Goal: Transaction & Acquisition: Download file/media

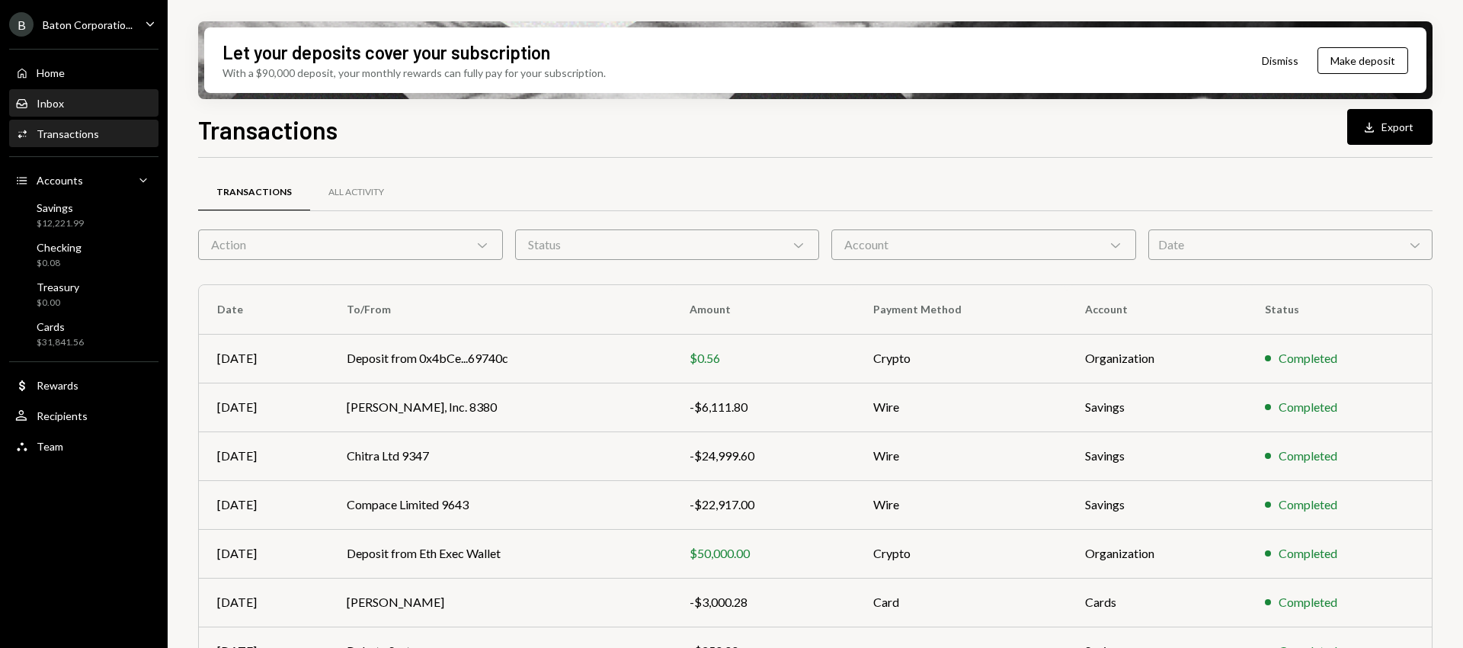
click at [65, 102] on div "Inbox Inbox" at bounding box center [83, 104] width 137 height 14
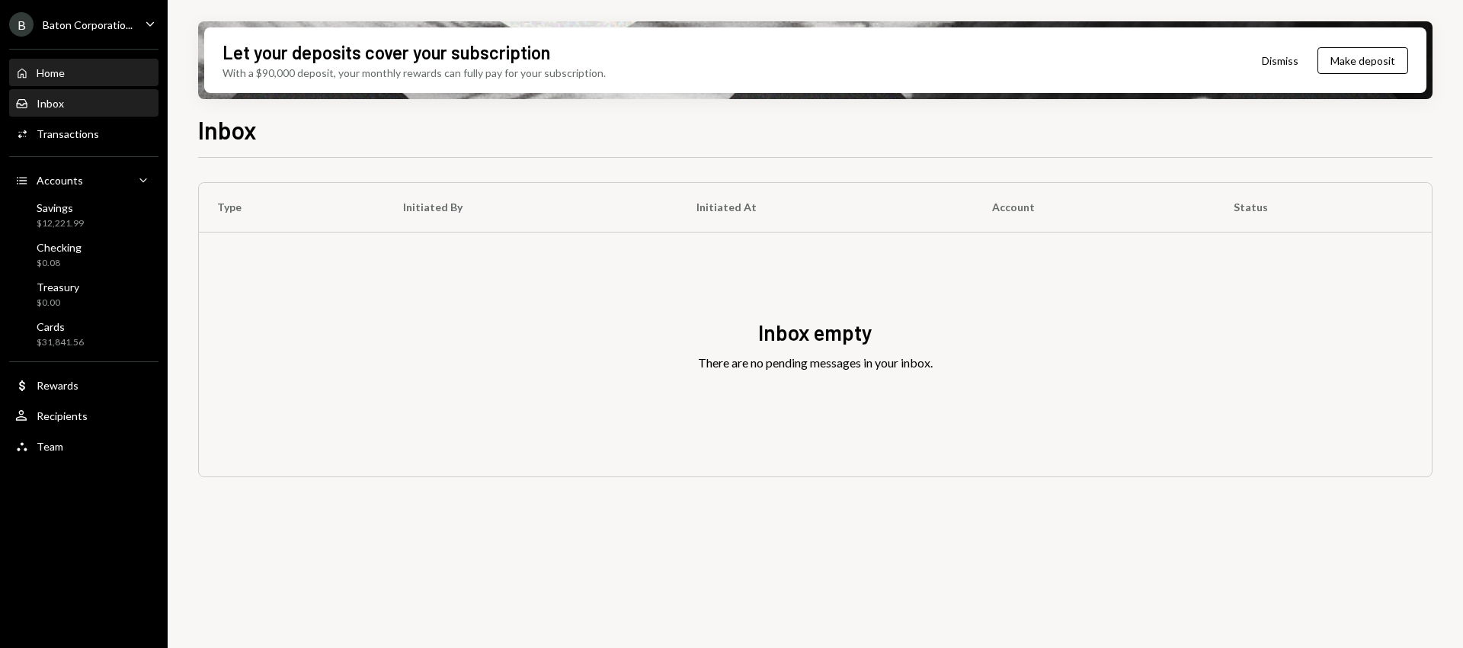
click at [66, 72] on div "Home Home" at bounding box center [83, 73] width 137 height 14
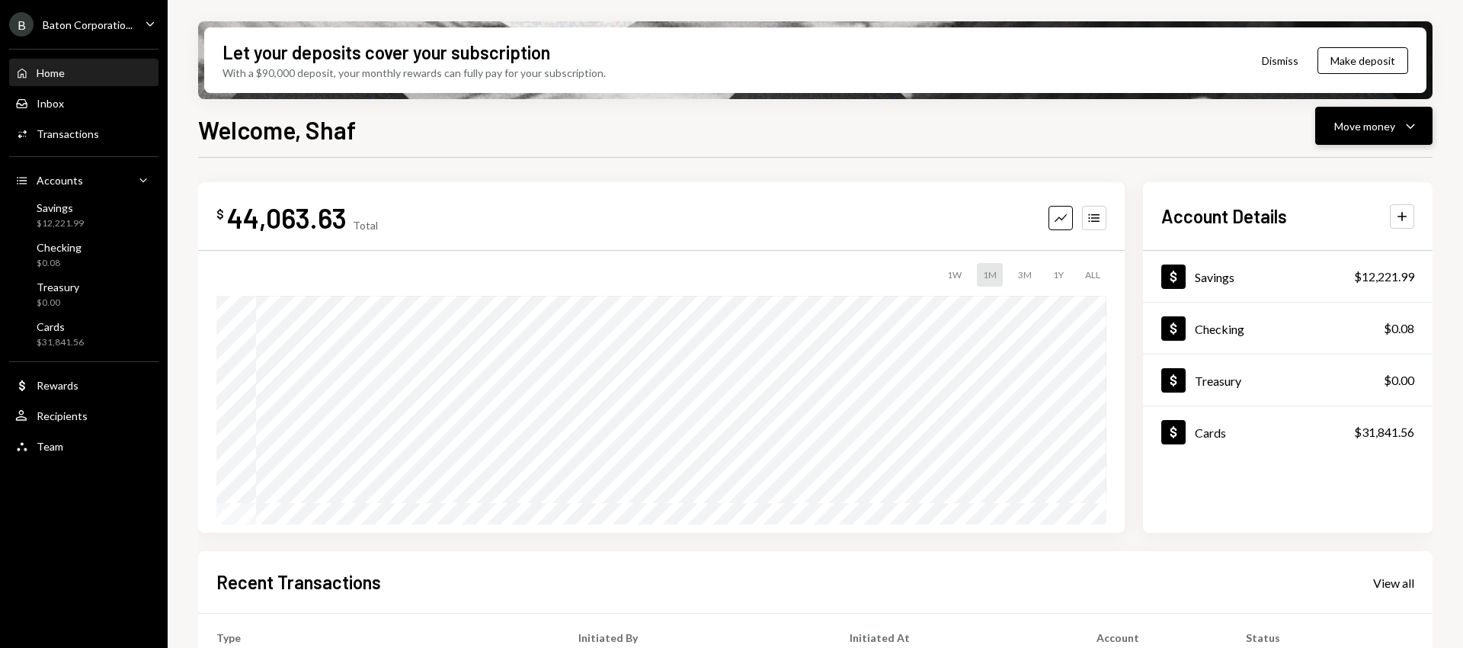
click at [1397, 120] on div "Move money Caret Down" at bounding box center [1373, 126] width 79 height 18
click at [1163, 148] on div "Welcome, Shaf Move money Caret Down $ 44,063.63 Total Graph Accounts 1W 1M 3M 1…" at bounding box center [815, 424] width 1234 height 626
click at [127, 27] on div "Baton Corporatio..." at bounding box center [88, 24] width 90 height 13
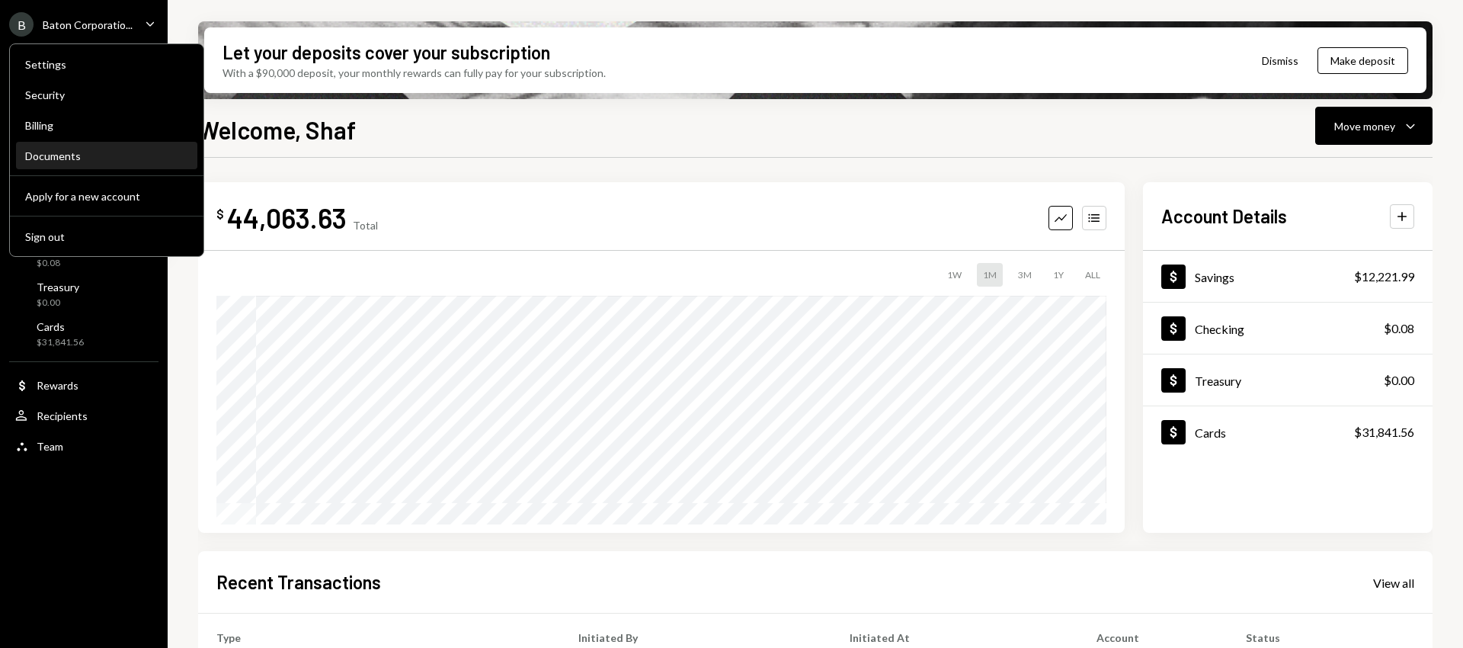
click at [82, 158] on div "Documents" at bounding box center [106, 155] width 163 height 13
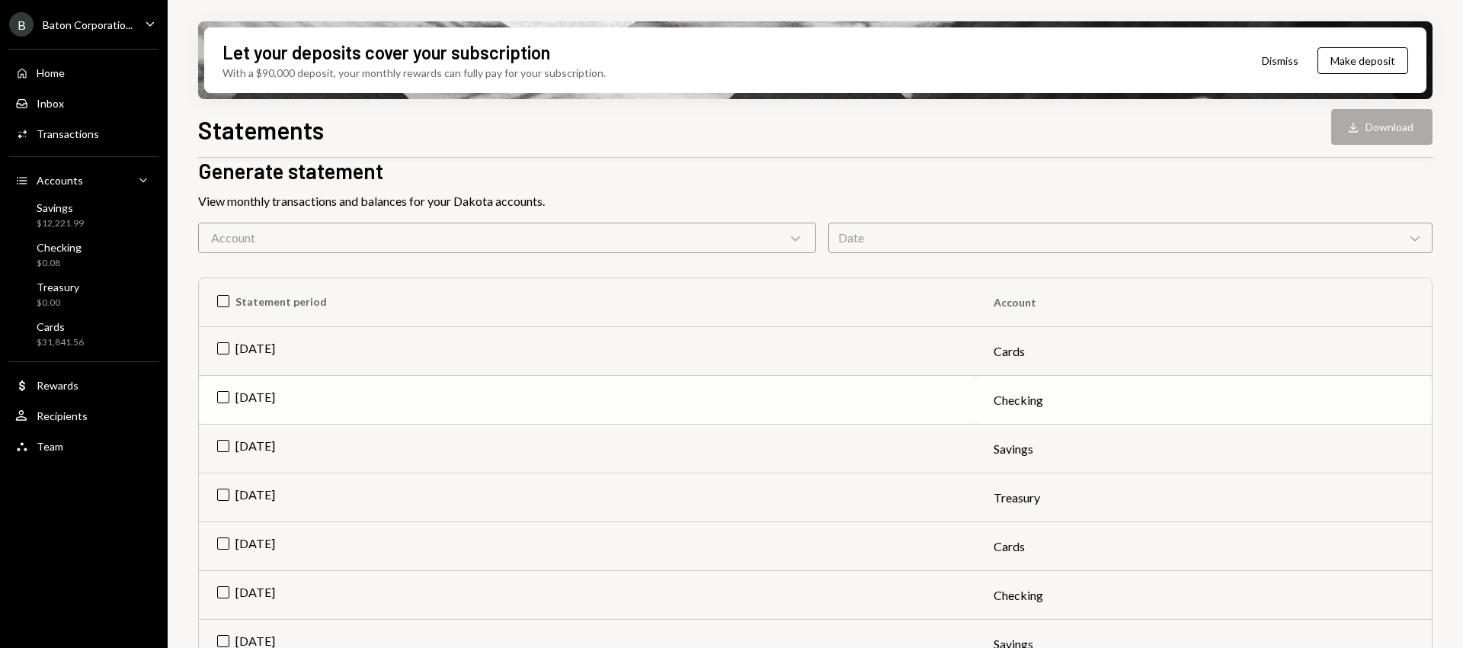
scroll to position [95, 0]
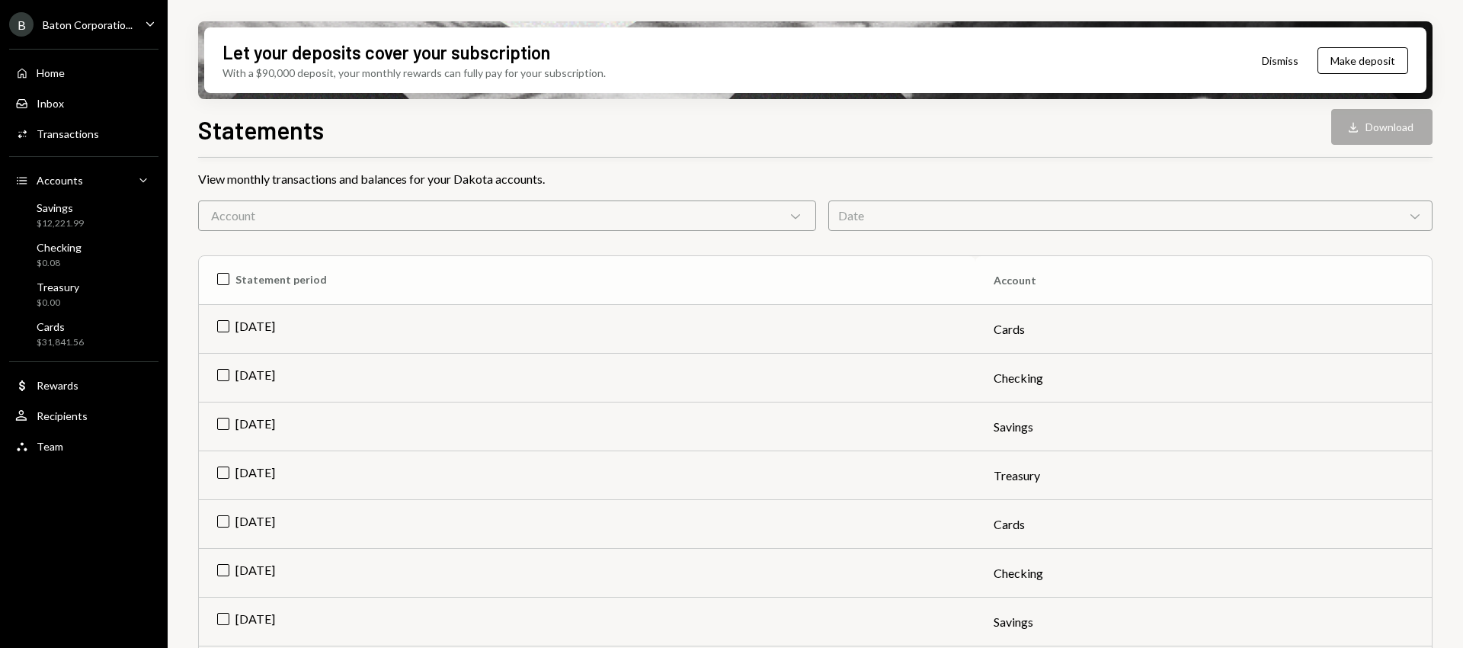
click at [221, 280] on th "Statement period" at bounding box center [587, 280] width 776 height 49
click at [221, 280] on th "Check Statement period" at bounding box center [587, 280] width 776 height 49
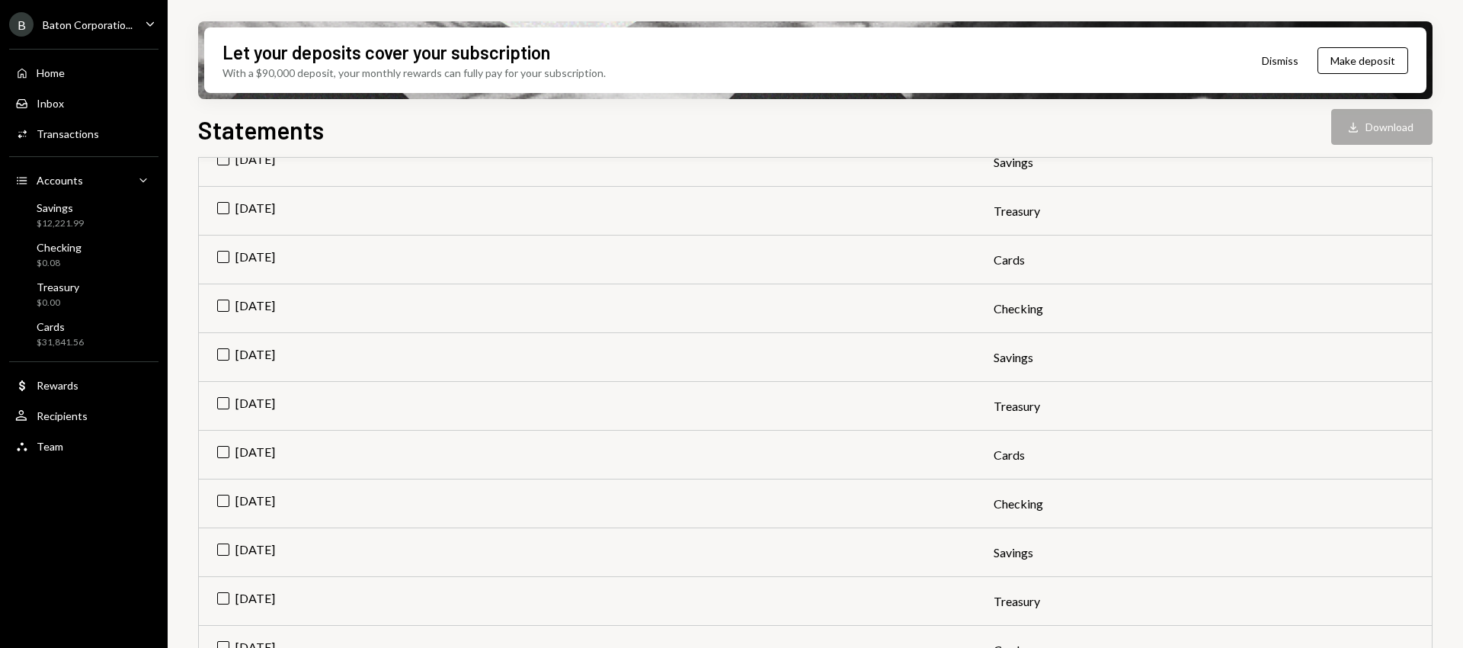
scroll to position [530, 0]
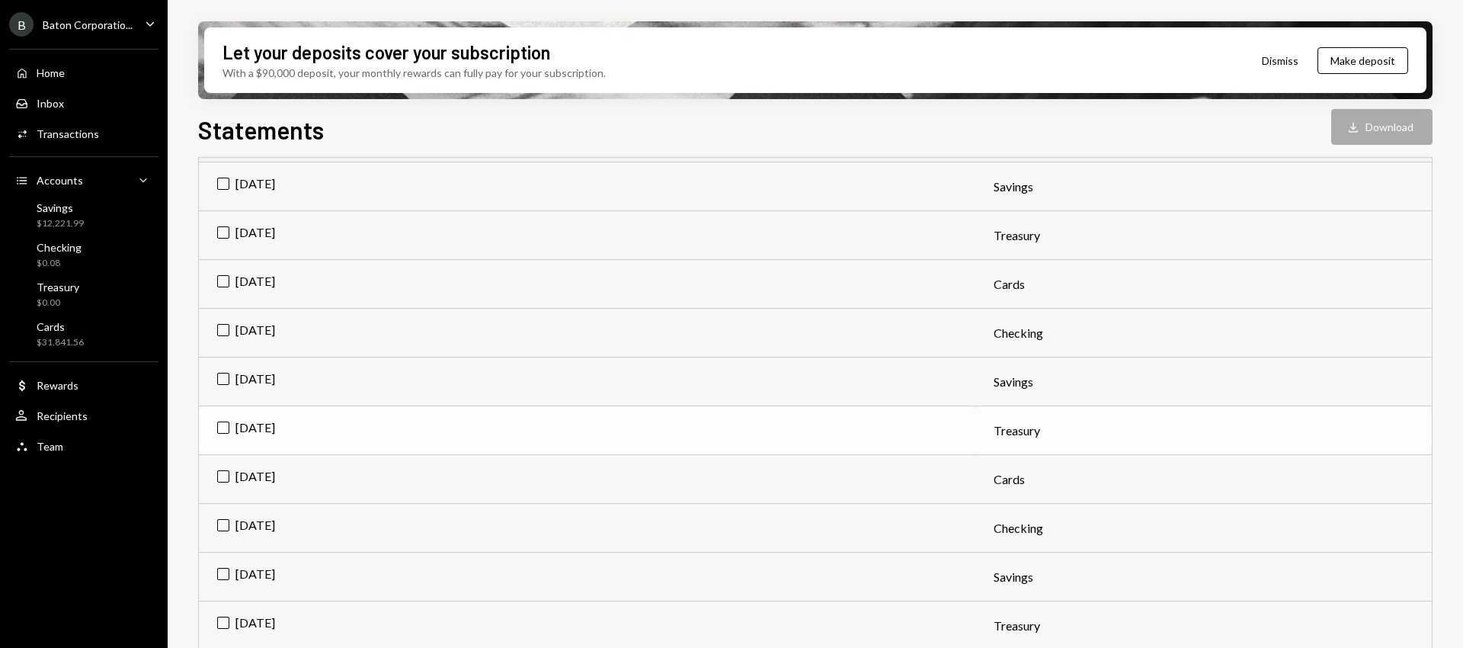
click at [219, 422] on td "[DATE]" at bounding box center [587, 430] width 776 height 49
click at [223, 377] on td "[DATE]" at bounding box center [587, 381] width 776 height 49
click at [220, 330] on td "[DATE]" at bounding box center [587, 333] width 776 height 49
click at [225, 277] on td "[DATE]" at bounding box center [587, 284] width 776 height 49
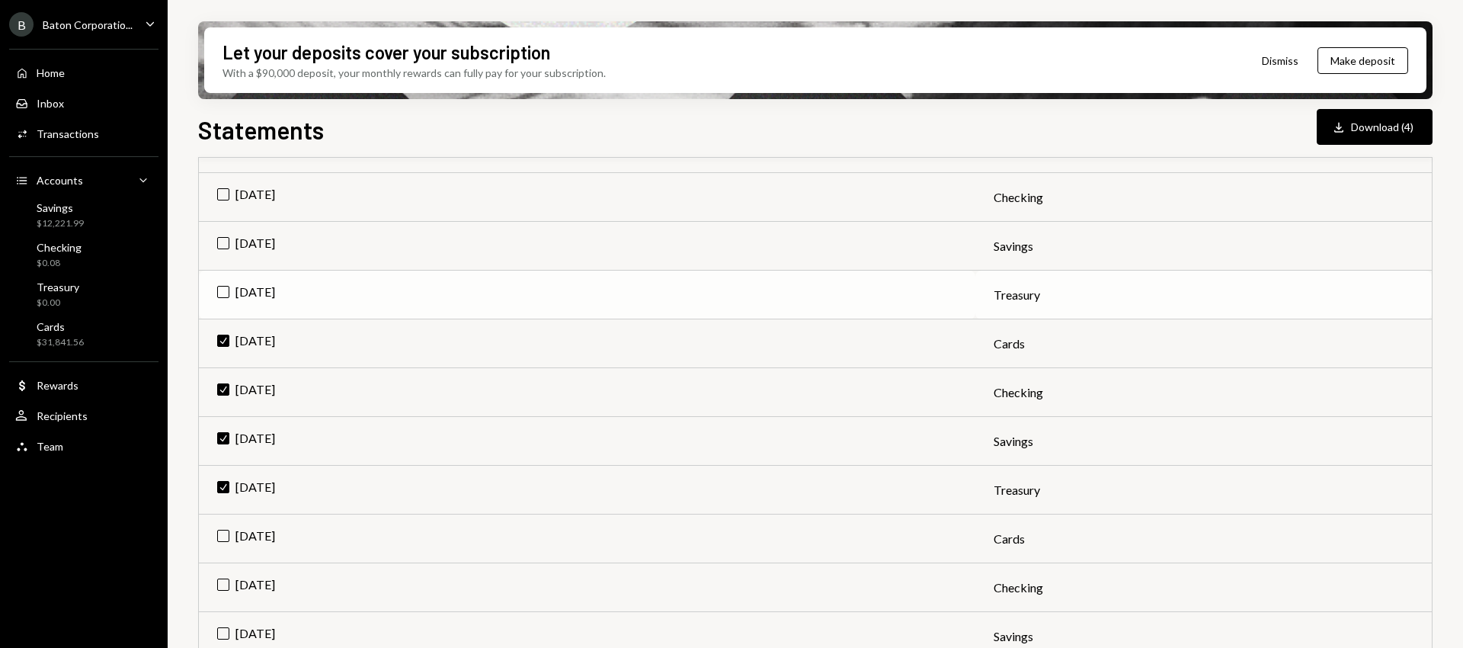
scroll to position [469, 0]
click at [226, 290] on td "[DATE]" at bounding box center [587, 296] width 776 height 49
click at [226, 245] on td "[DATE]" at bounding box center [587, 247] width 776 height 49
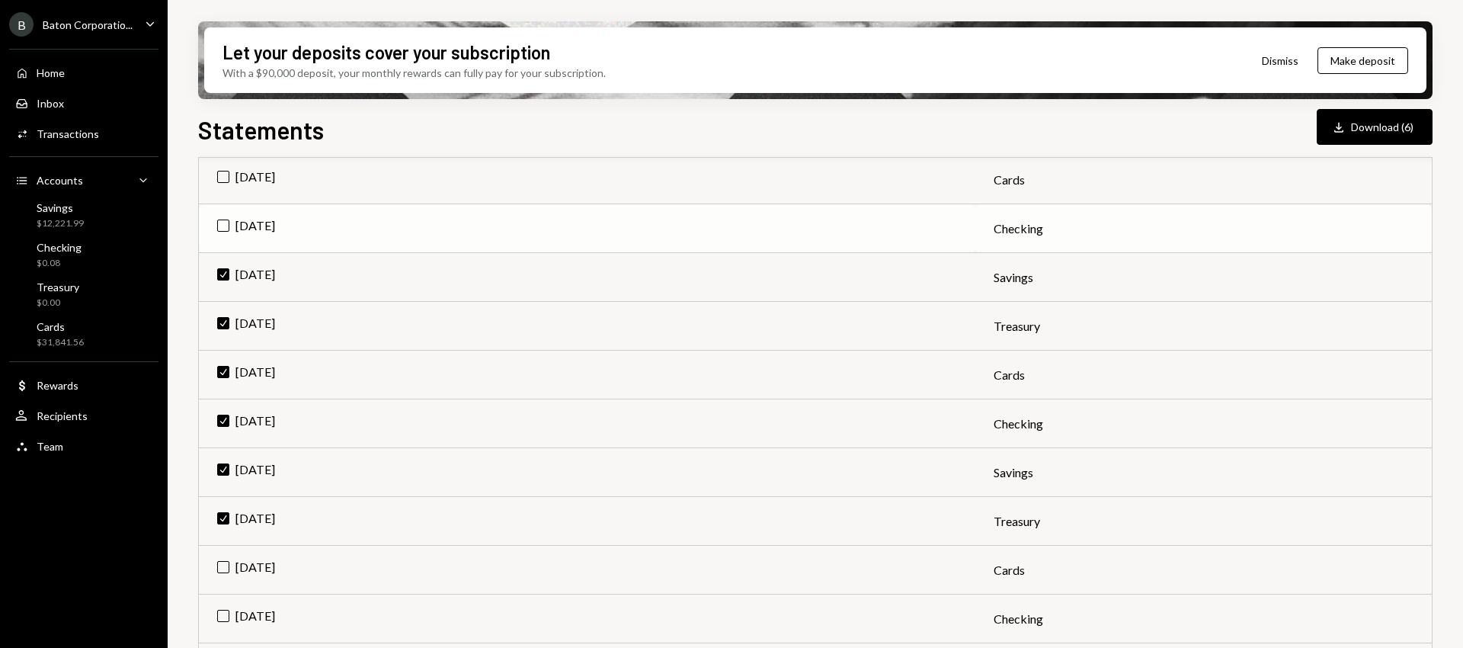
click at [223, 217] on td "[DATE]" at bounding box center [587, 228] width 776 height 49
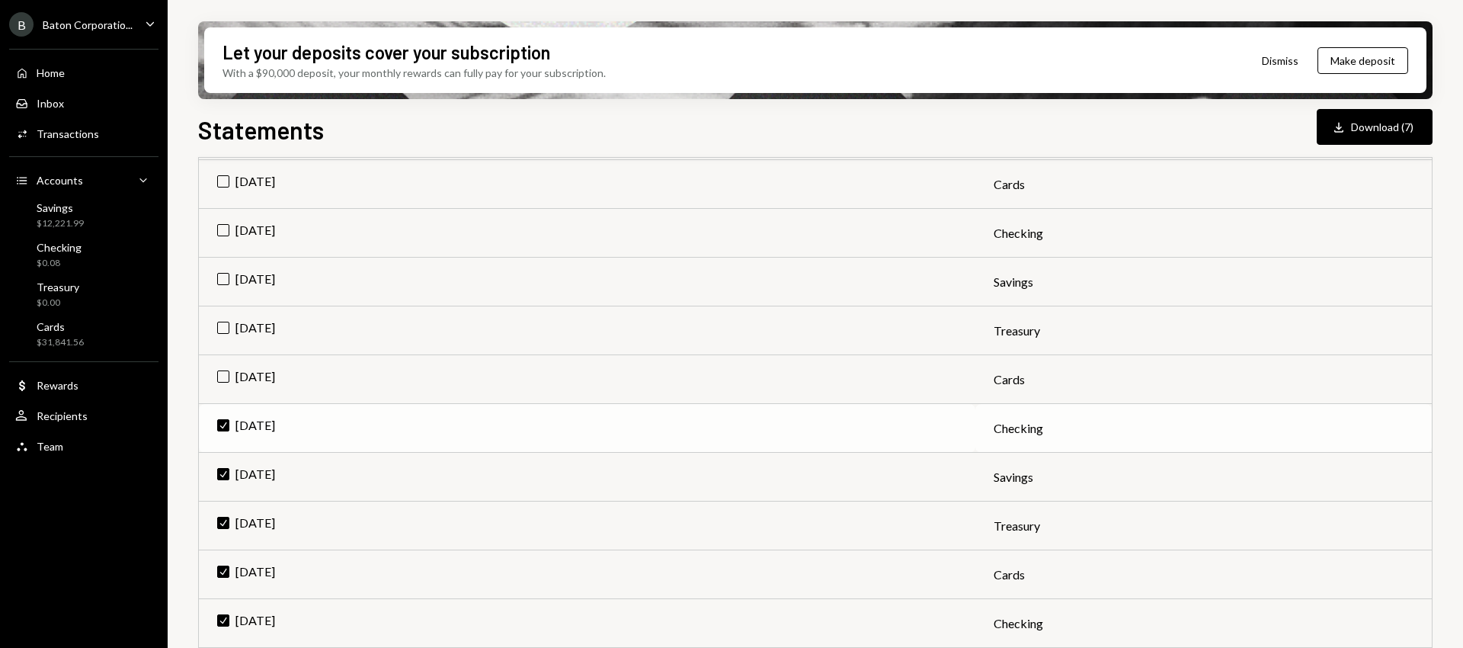
scroll to position [240, 0]
click at [222, 370] on td "[DATE]" at bounding box center [587, 379] width 776 height 49
click at [222, 325] on td "[DATE]" at bounding box center [587, 330] width 776 height 49
click at [223, 283] on td "[DATE]" at bounding box center [587, 282] width 776 height 49
click at [226, 236] on td "[DATE]" at bounding box center [587, 233] width 776 height 49
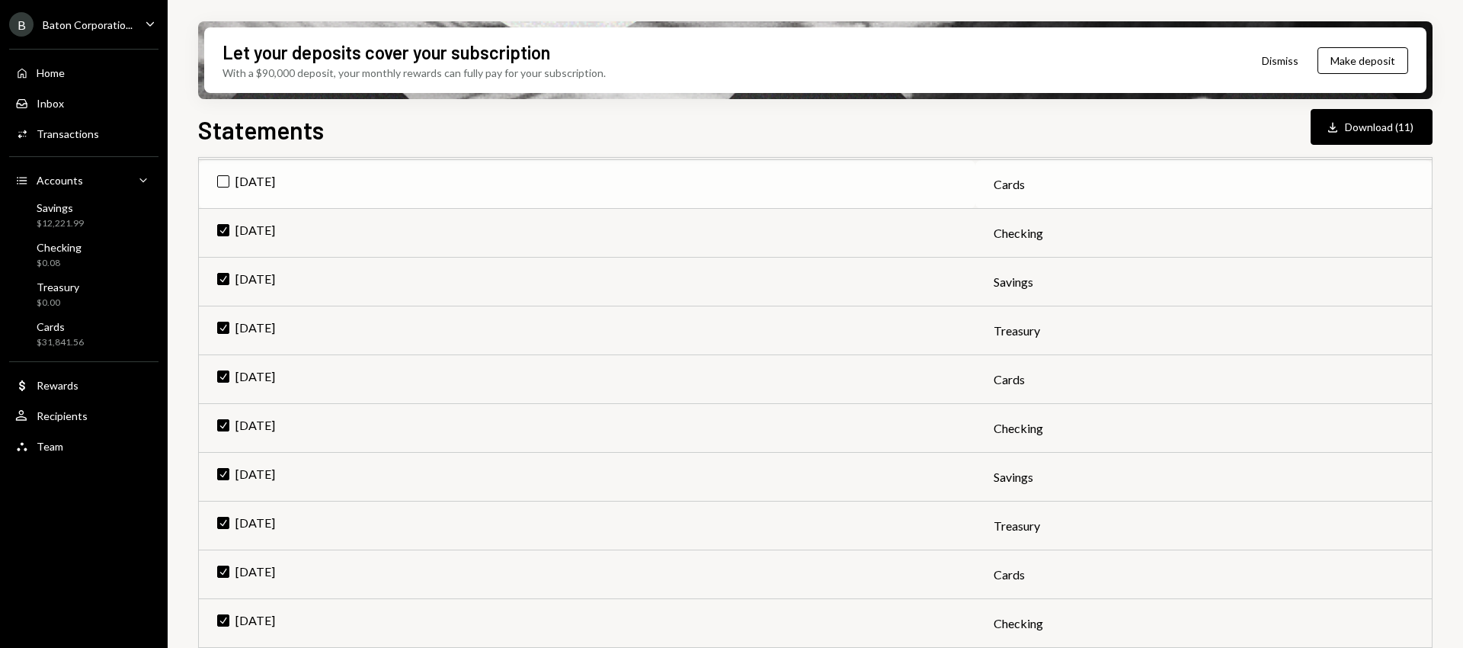
click at [220, 178] on td "[DATE]" at bounding box center [587, 184] width 776 height 49
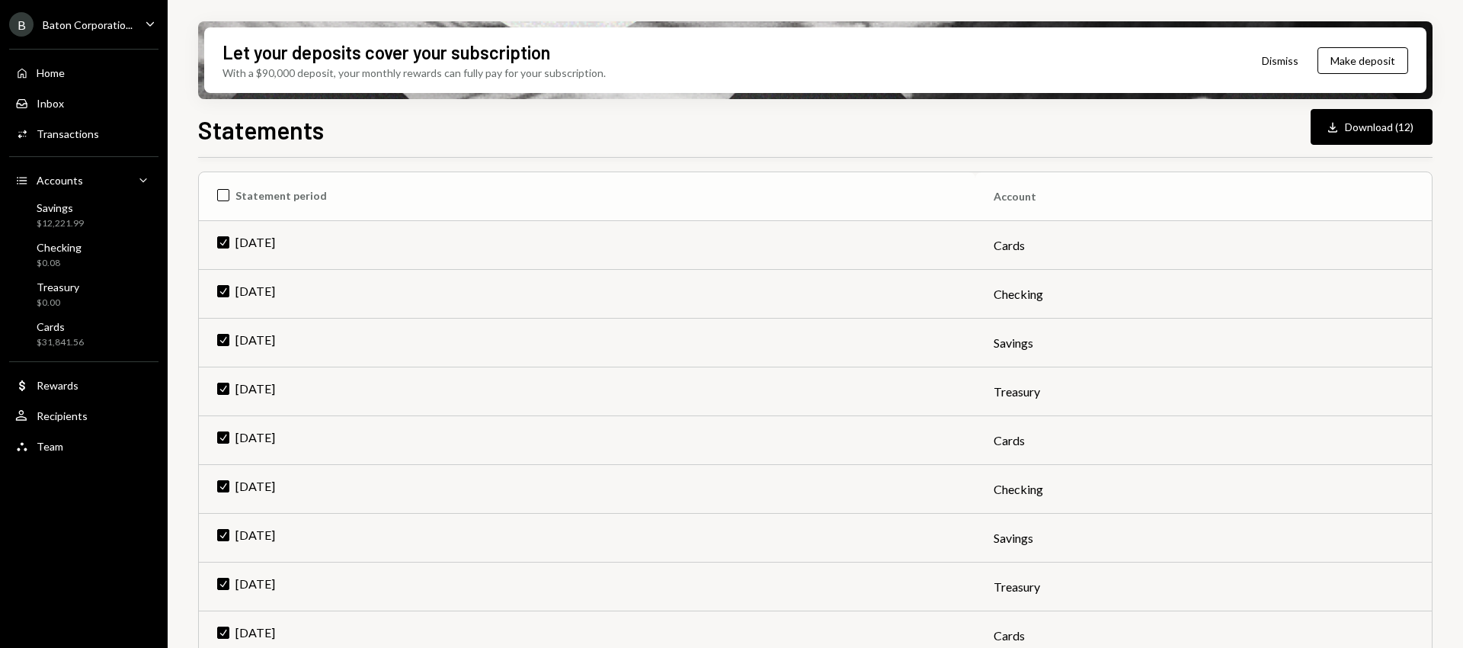
scroll to position [178, 0]
click at [1380, 125] on button "Download Download (12)" at bounding box center [1372, 127] width 122 height 36
